Goal: Navigation & Orientation: Find specific page/section

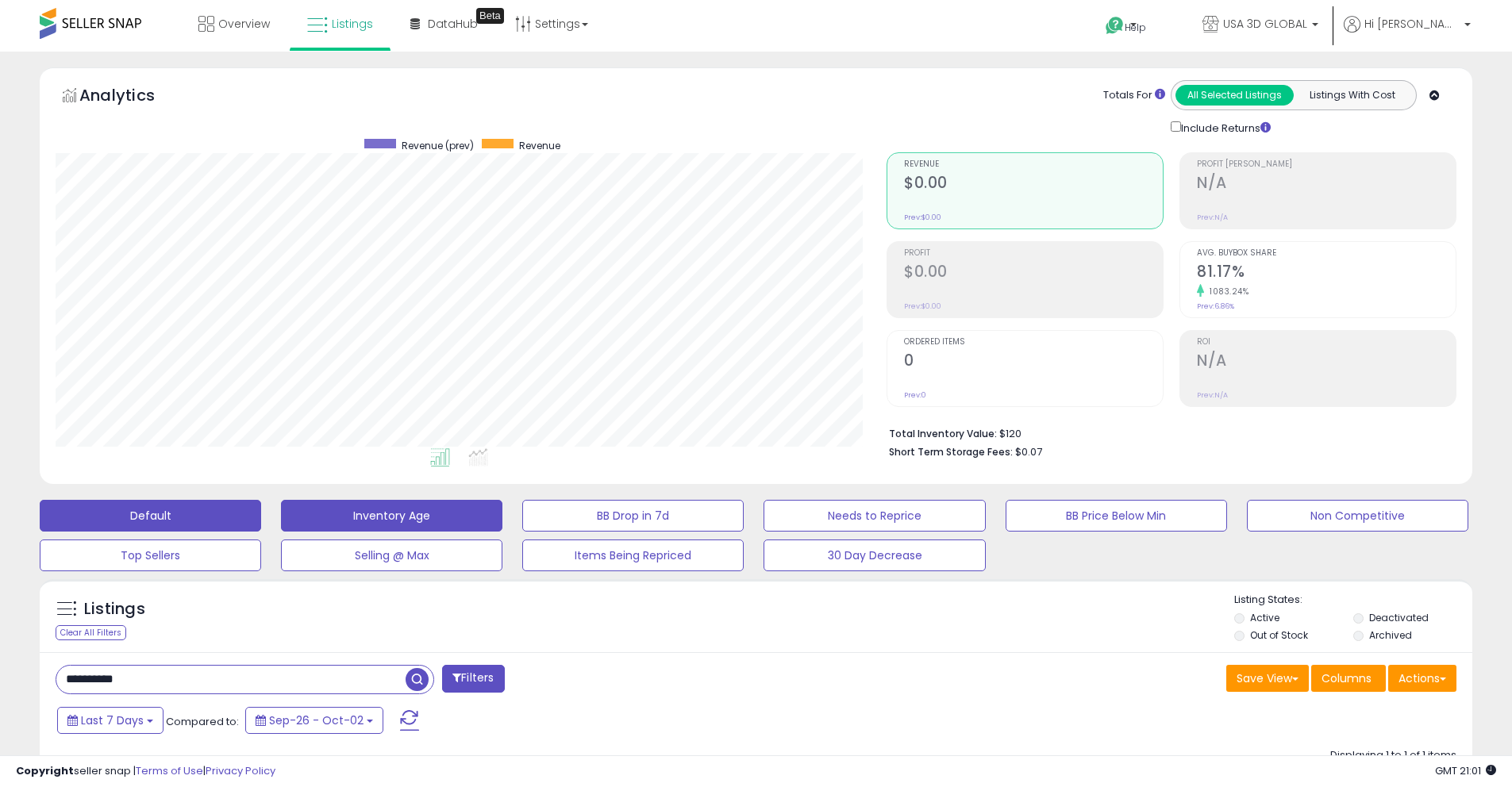
scroll to position [325, 831]
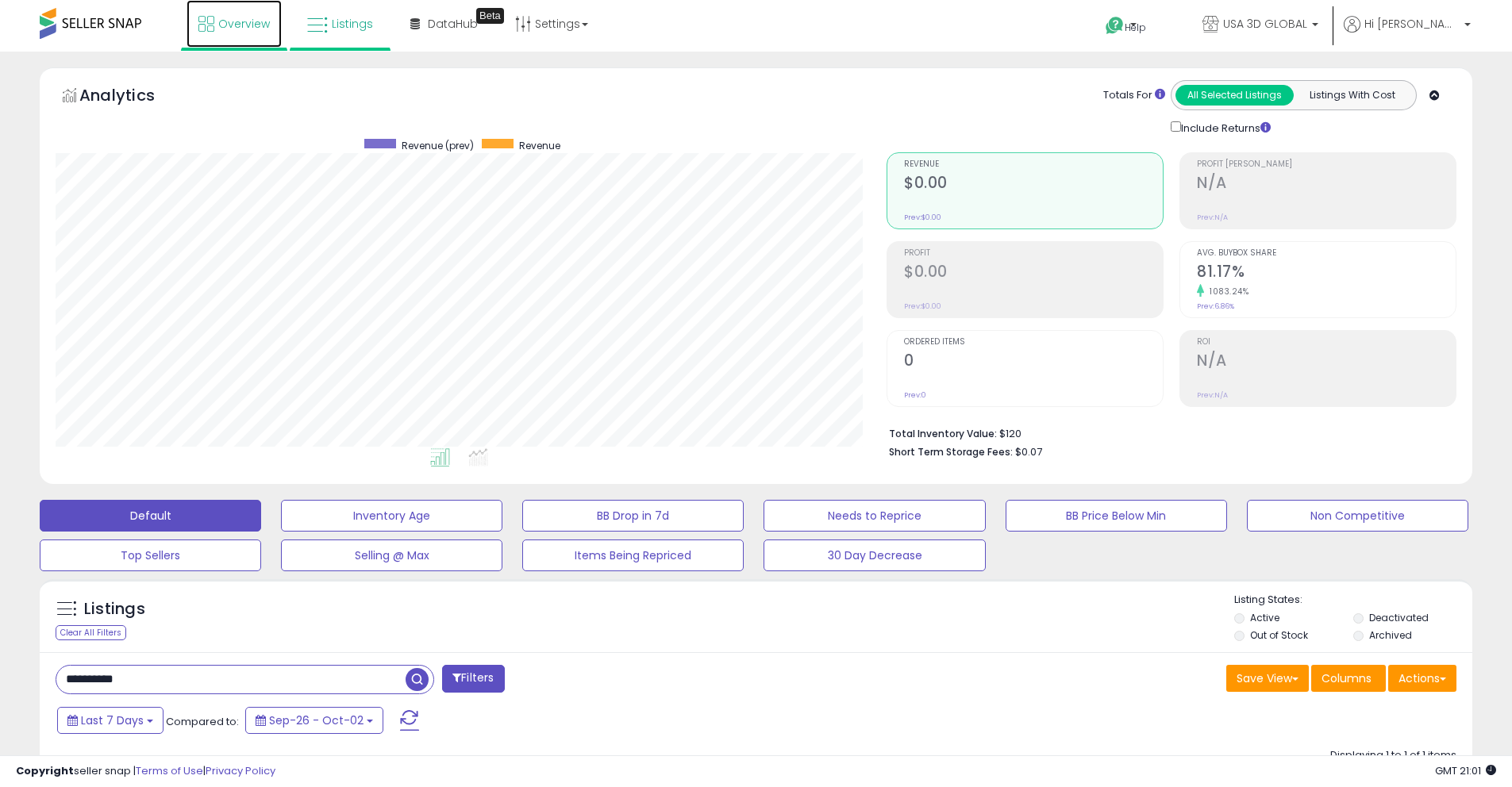
click at [235, 31] on span "Overview" at bounding box center [244, 23] width 52 height 15
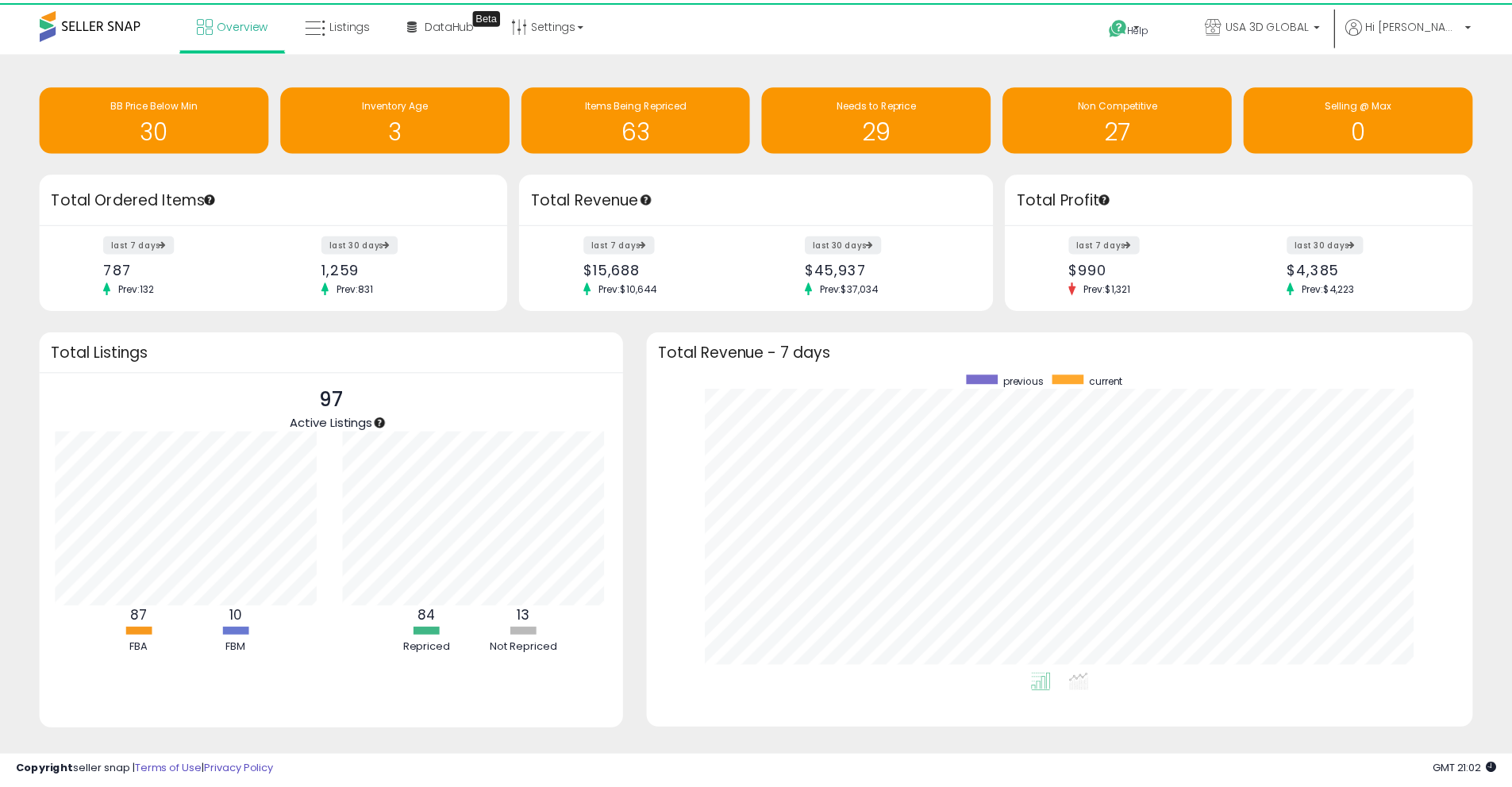
scroll to position [300, 794]
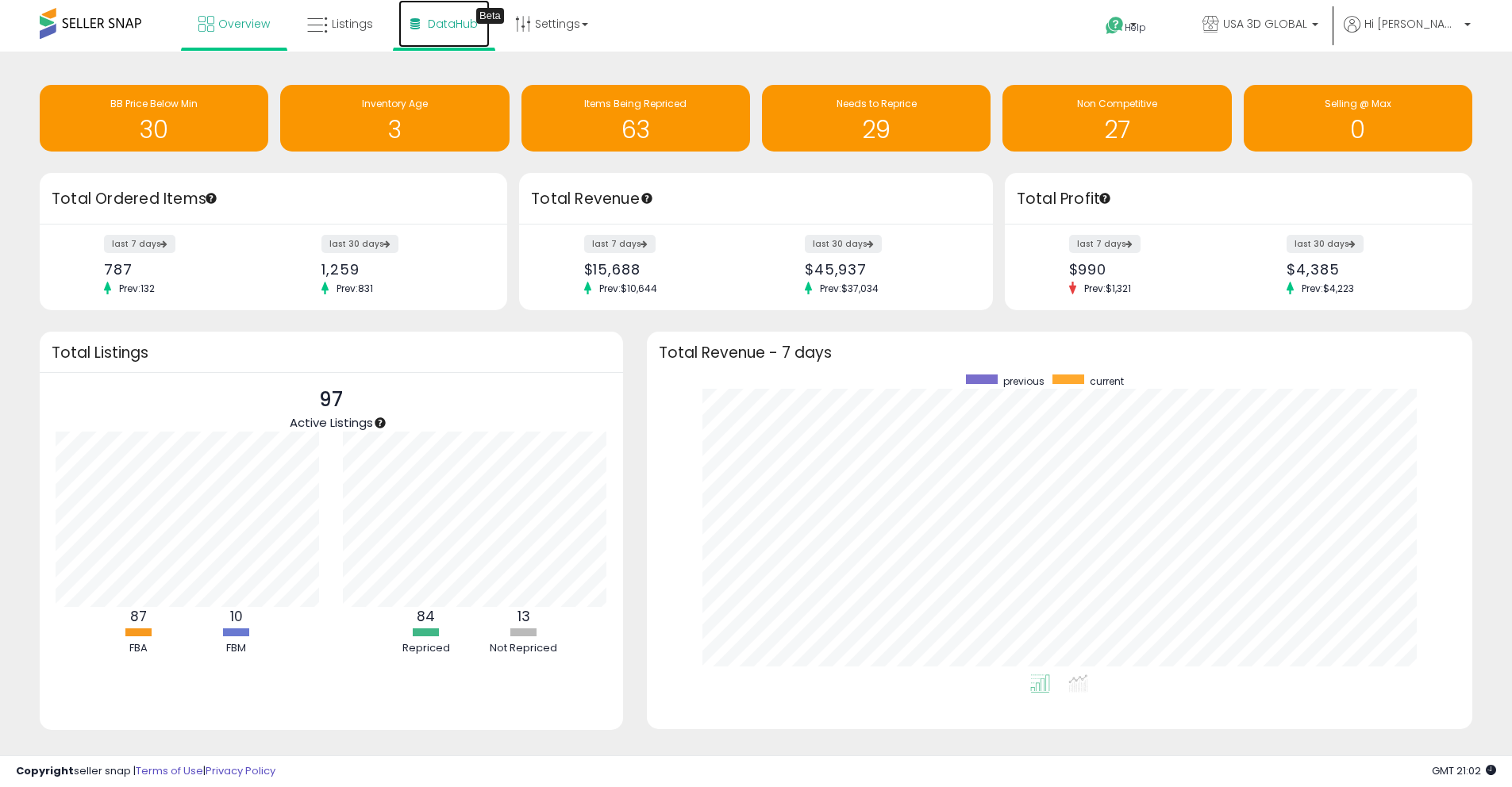
click at [426, 36] on link "DataHub Beta" at bounding box center [444, 23] width 91 height 47
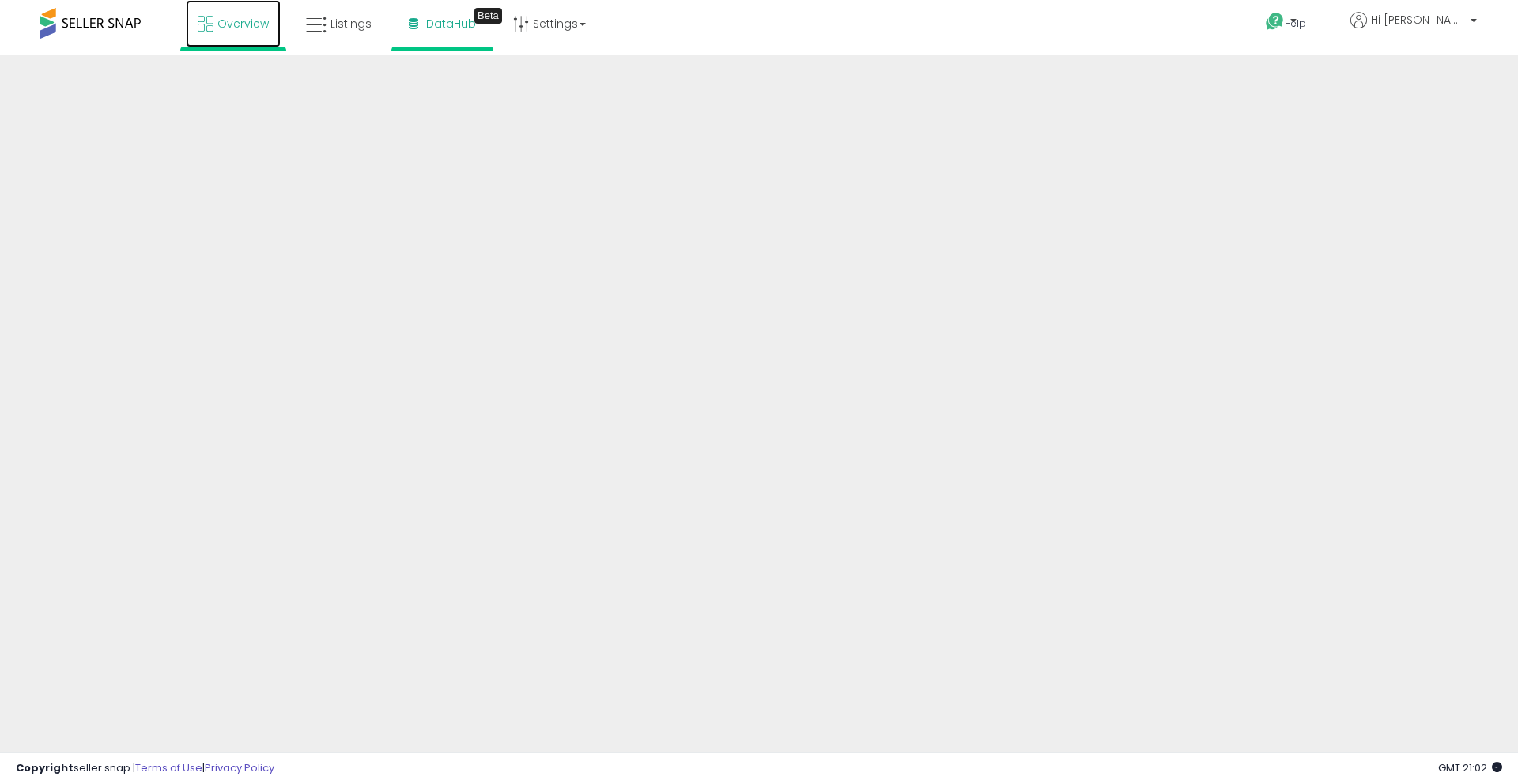
click at [242, 33] on link "Overview" at bounding box center [233, 23] width 95 height 47
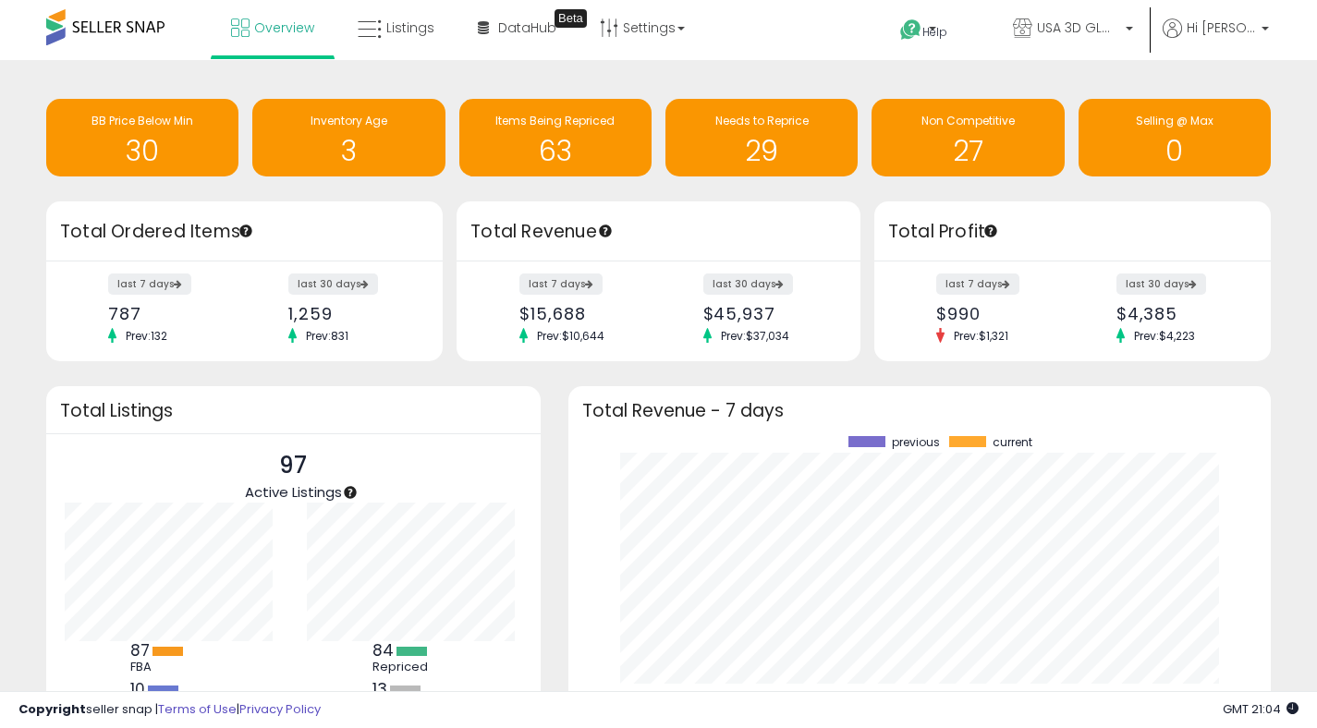
scroll to position [924193, 923784]
click at [405, 25] on span "Listings" at bounding box center [410, 27] width 48 height 18
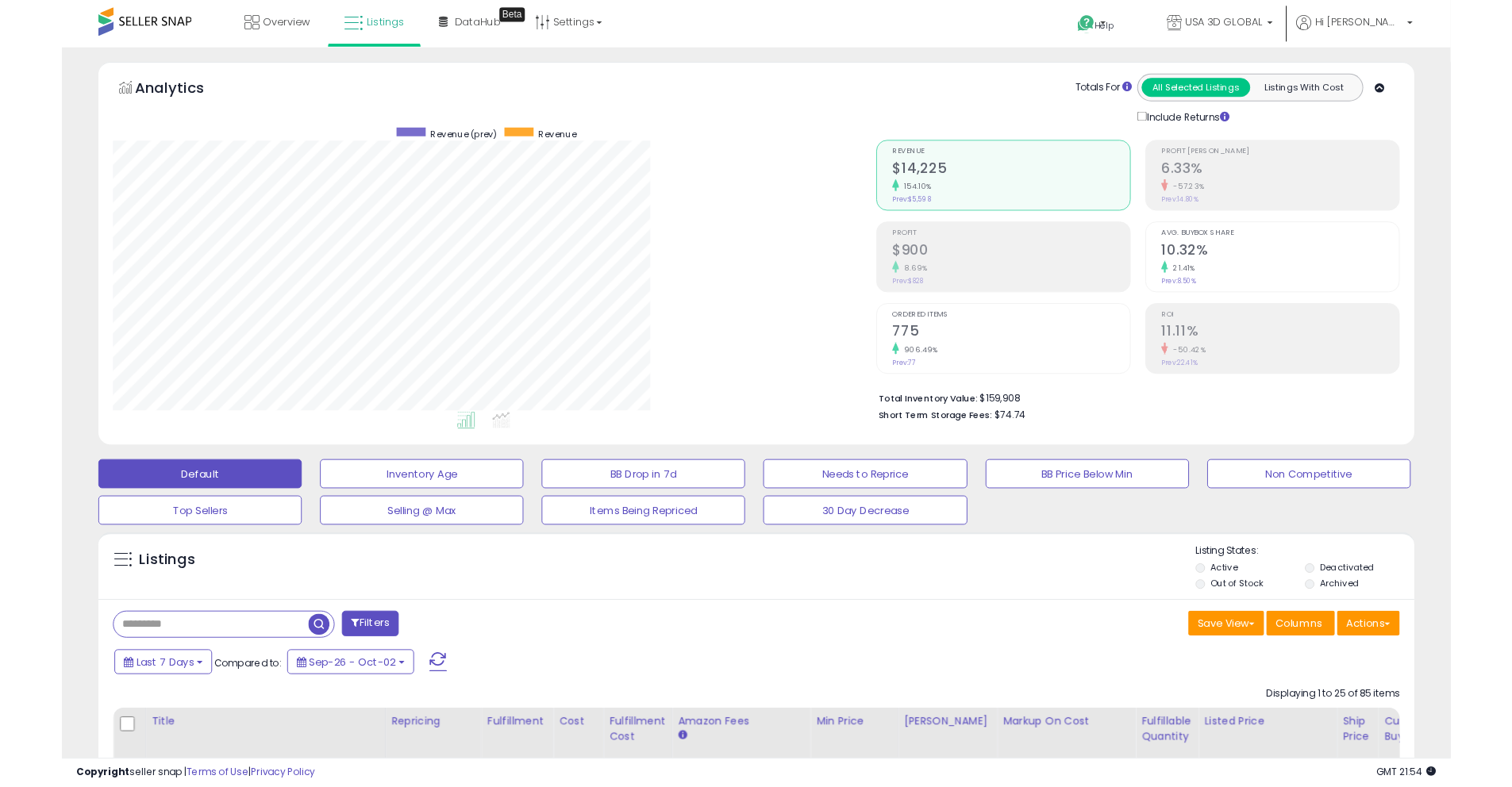
scroll to position [325, 831]
